Goal: Browse casually: Explore the website without a specific task or goal

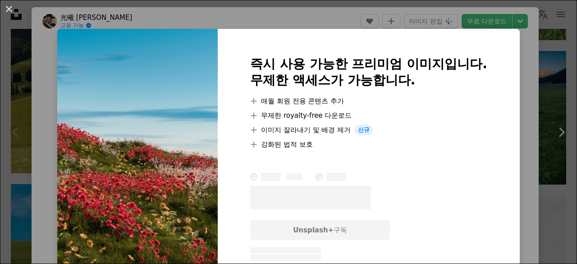
scroll to position [1224, 0]
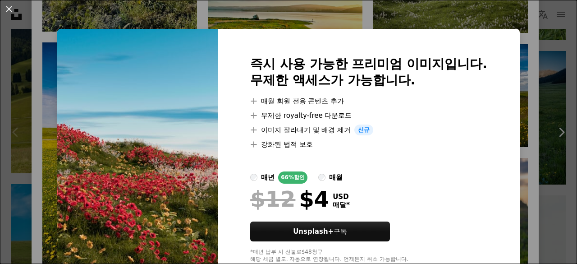
click at [27, 150] on div "An X shape 즉시 사용 가능한 프리미엄 이미지입니다. 무제한 액세스가 가능합니다. A plus sign 매월 회원 전용 콘텐츠 추가 A…" at bounding box center [288, 132] width 577 height 264
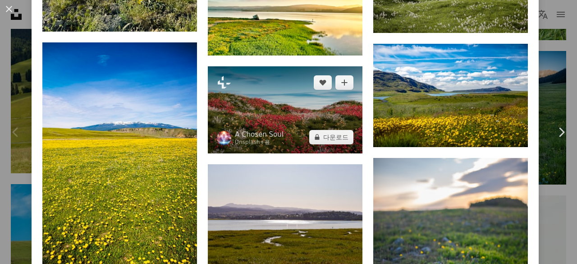
click at [262, 103] on img at bounding box center [285, 109] width 155 height 87
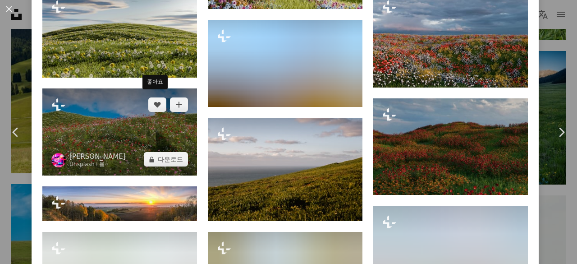
scroll to position [846, 0]
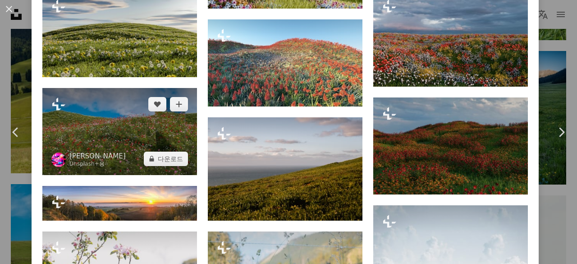
click at [96, 114] on img at bounding box center [119, 131] width 155 height 87
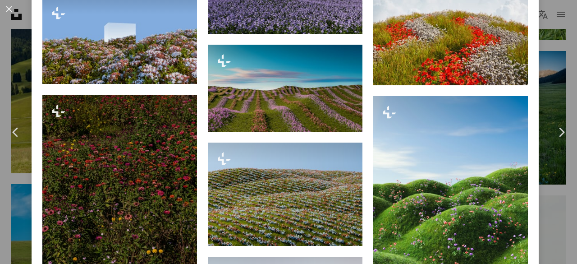
scroll to position [1162, 0]
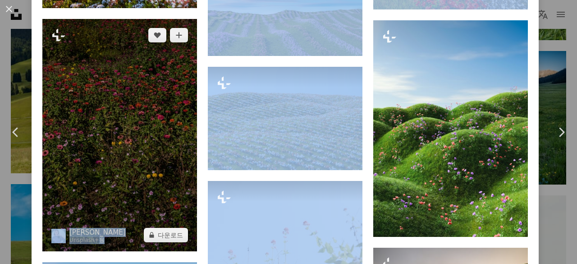
drag, startPoint x: 366, startPoint y: 118, endPoint x: 122, endPoint y: 114, distance: 244.7
click at [122, 114] on div "Plus sign for Unsplash+ A heart A plus sign [PERSON_NAME] Unsplash+ 용 A lock 다운…" at bounding box center [284, 32] width 485 height 1494
click at [122, 114] on img at bounding box center [119, 135] width 155 height 232
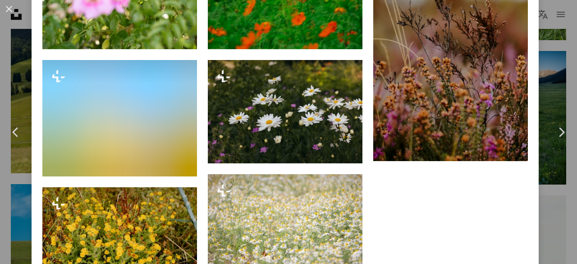
scroll to position [1755, 0]
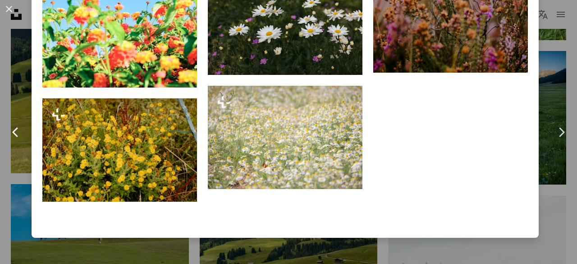
click at [0, 174] on link "Chevron left" at bounding box center [16, 132] width 32 height 87
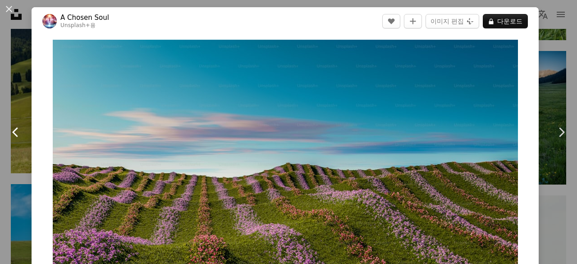
click at [1, 174] on link "Chevron left" at bounding box center [16, 132] width 32 height 87
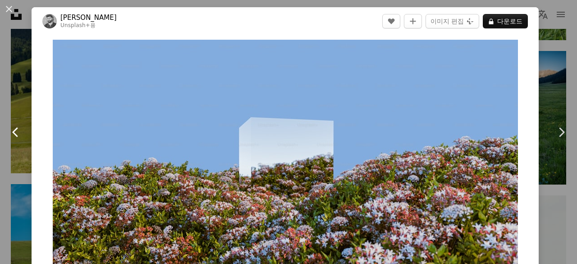
click at [1, 174] on link "Chevron left" at bounding box center [16, 132] width 32 height 87
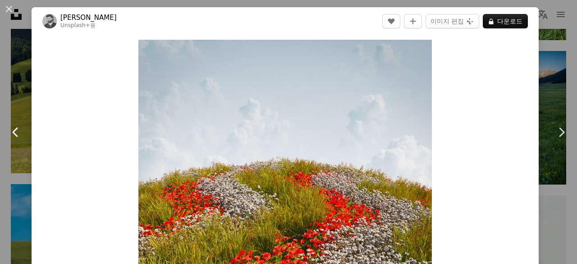
click at [1, 174] on link "Chevron left" at bounding box center [16, 132] width 32 height 87
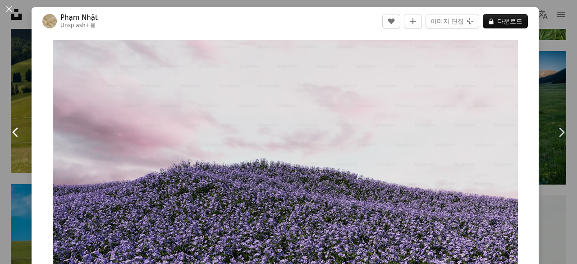
click at [1, 174] on link "Chevron left" at bounding box center [16, 132] width 32 height 87
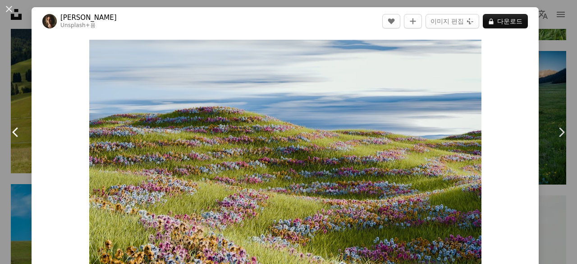
click at [1, 174] on link "Chevron left" at bounding box center [16, 132] width 32 height 87
click at [9, 6] on button "An X shape" at bounding box center [9, 9] width 11 height 11
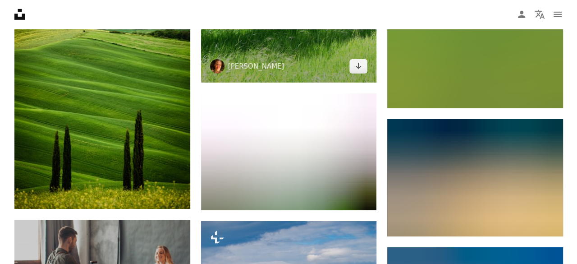
scroll to position [1368, 0]
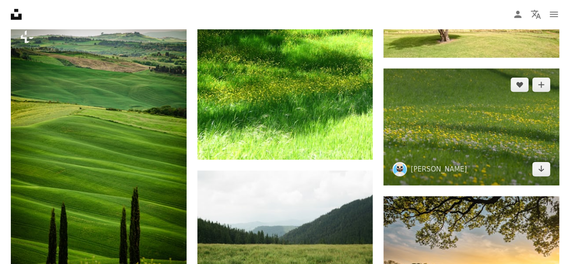
click at [445, 91] on img at bounding box center [471, 126] width 176 height 117
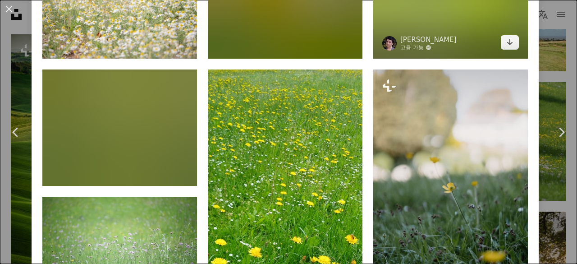
scroll to position [767, 0]
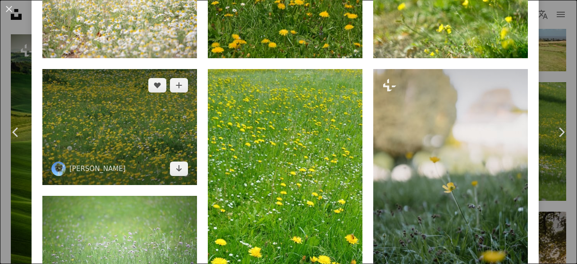
click at [117, 108] on img at bounding box center [119, 127] width 155 height 116
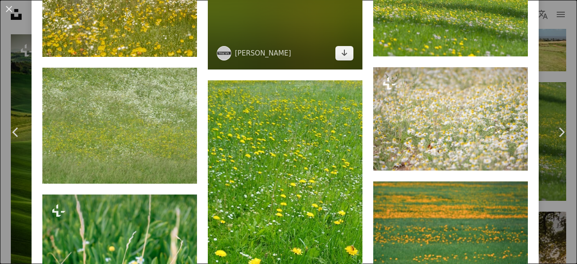
scroll to position [757, 0]
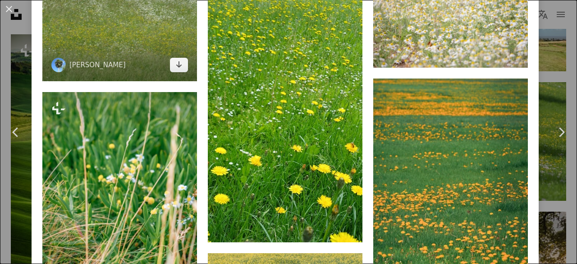
click at [144, 49] on img at bounding box center [119, 23] width 155 height 116
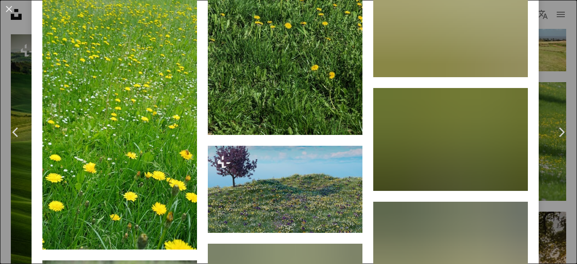
scroll to position [1478, 0]
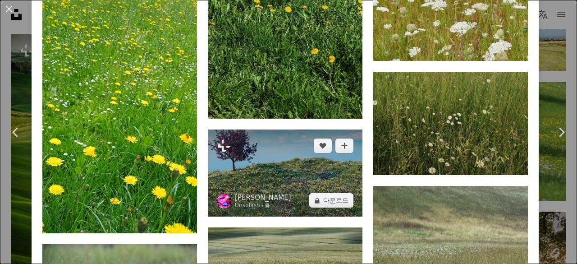
click at [253, 129] on img at bounding box center [285, 172] width 155 height 87
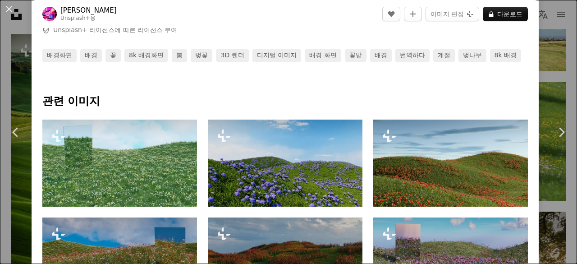
scroll to position [339, 0]
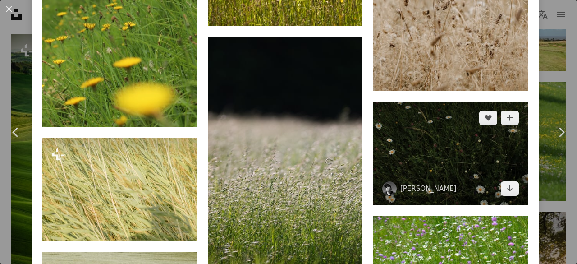
scroll to position [3080, 0]
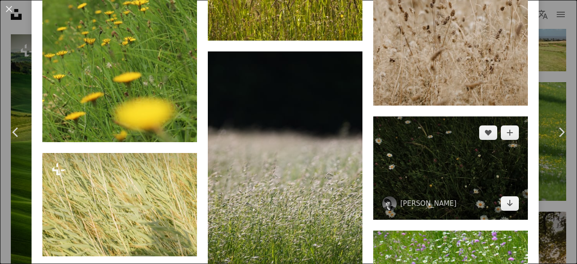
click at [464, 119] on img at bounding box center [450, 167] width 155 height 103
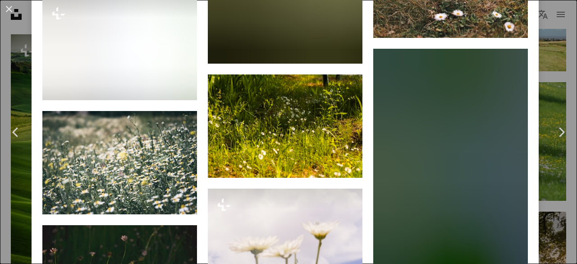
scroll to position [3505, 0]
